Goal: Find specific page/section: Find specific page/section

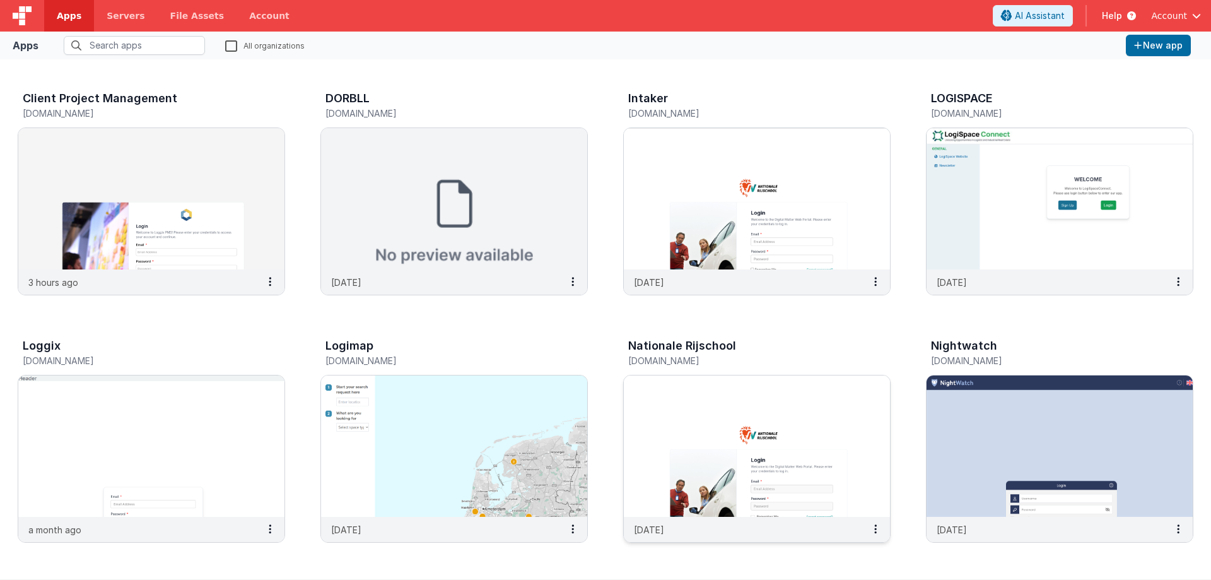
click at [725, 399] on img at bounding box center [757, 445] width 266 height 141
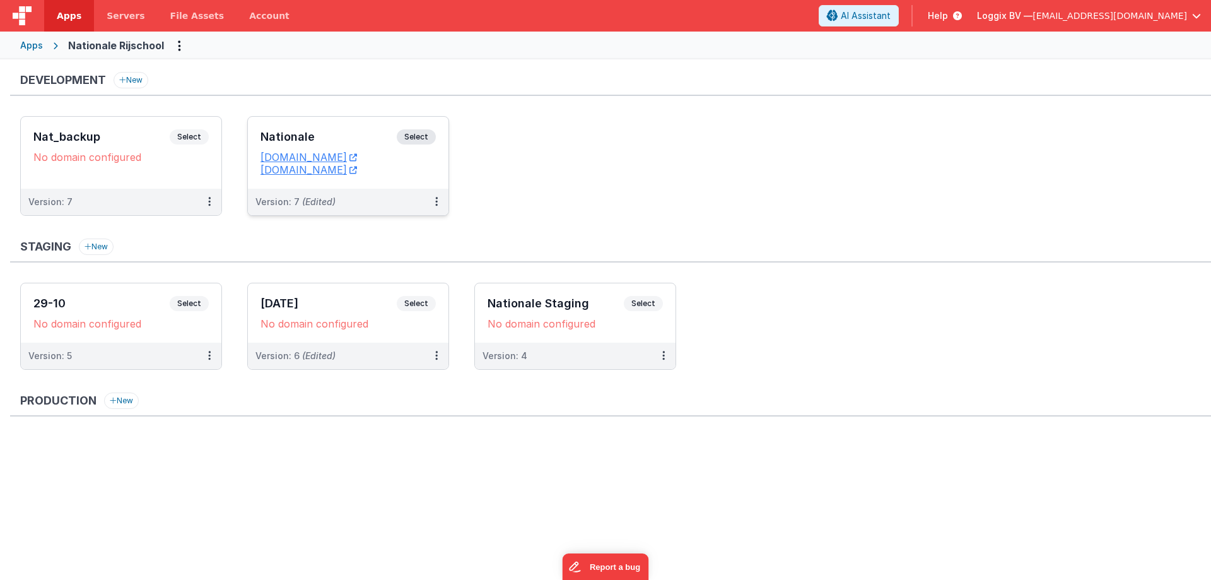
click at [288, 126] on div "Nationale Select URLs [DOMAIN_NAME] [DOMAIN_NAME]" at bounding box center [348, 153] width 201 height 72
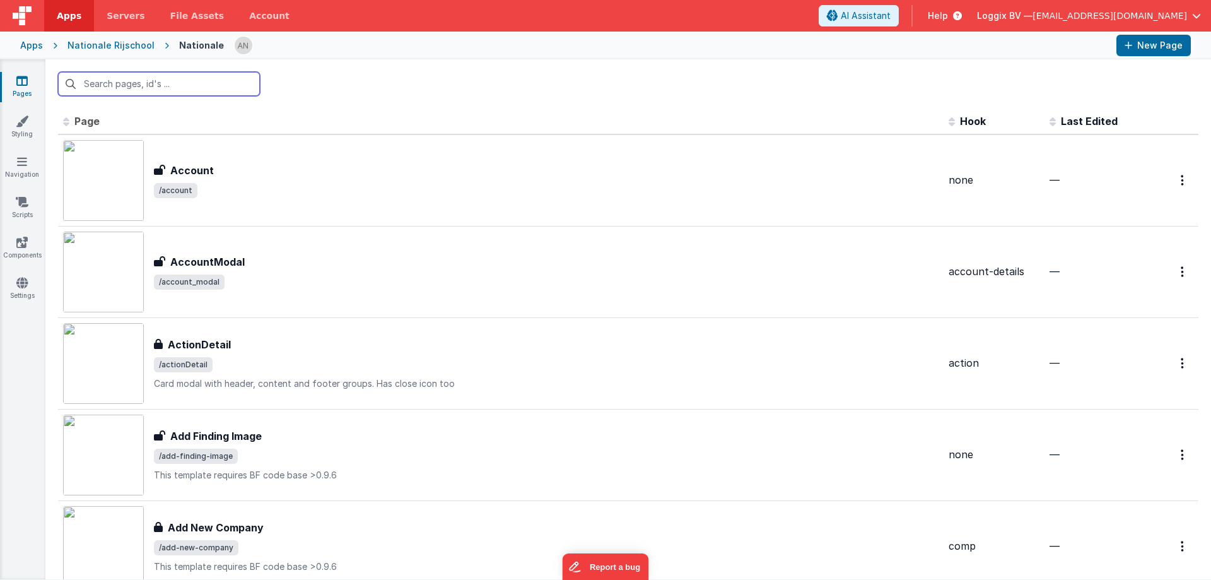
click at [103, 81] on input "text" at bounding box center [159, 84] width 202 height 24
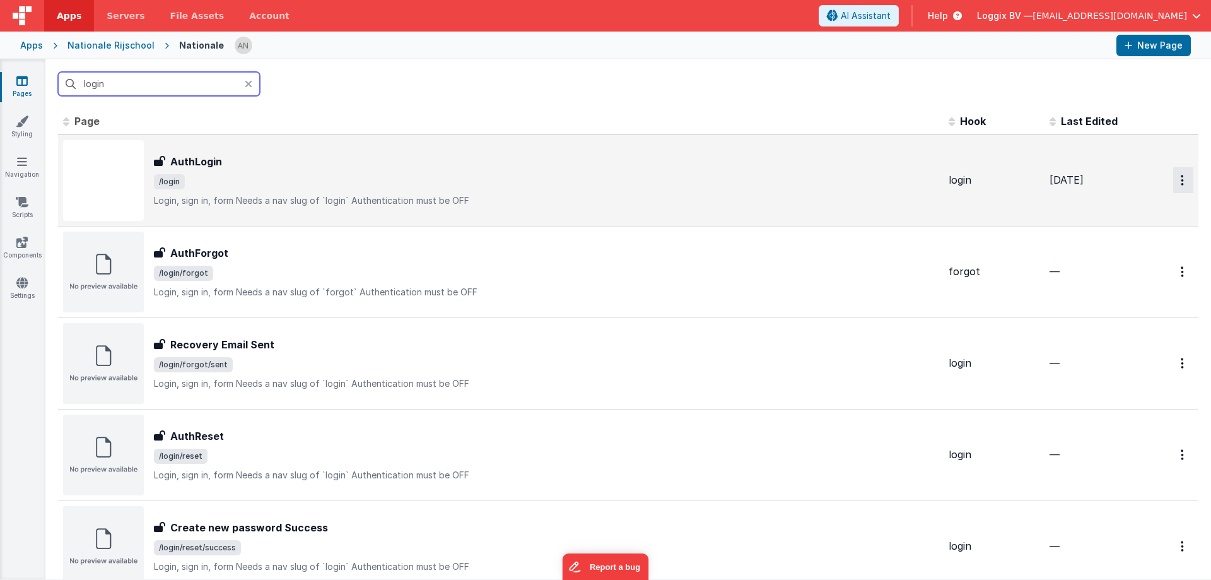
type input "login"
click at [1175, 182] on button "Options" at bounding box center [1183, 180] width 20 height 26
click at [1109, 210] on link "Preview" at bounding box center [1138, 209] width 111 height 23
